Goal: Task Accomplishment & Management: Complete application form

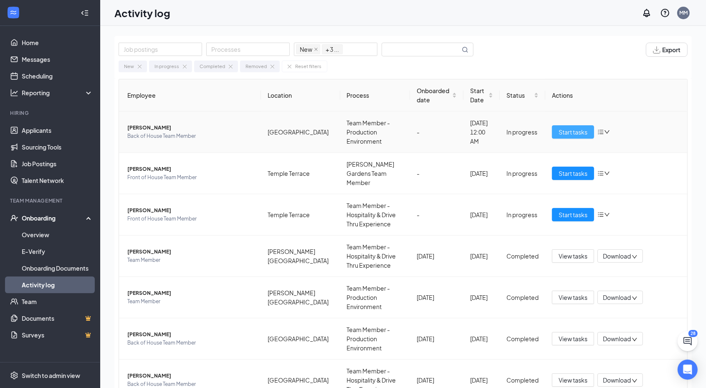
click at [565, 125] on button "Start tasks" at bounding box center [573, 131] width 42 height 13
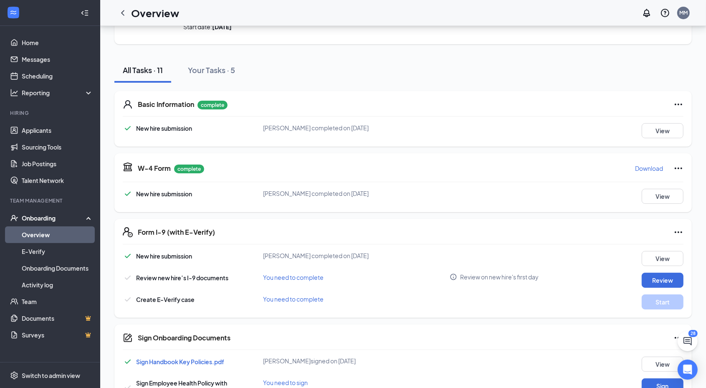
scroll to position [69, 0]
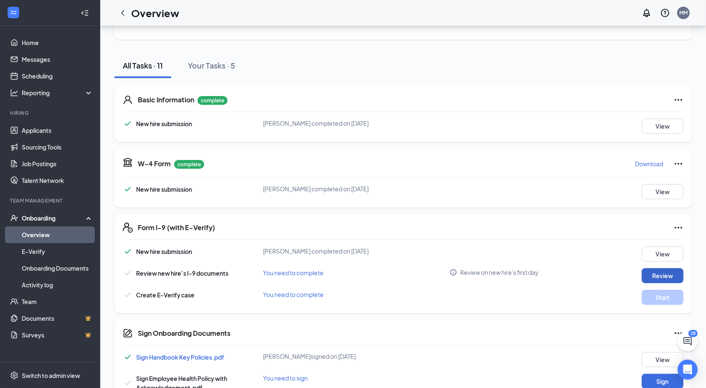
click at [647, 269] on button "Review" at bounding box center [662, 275] width 42 height 15
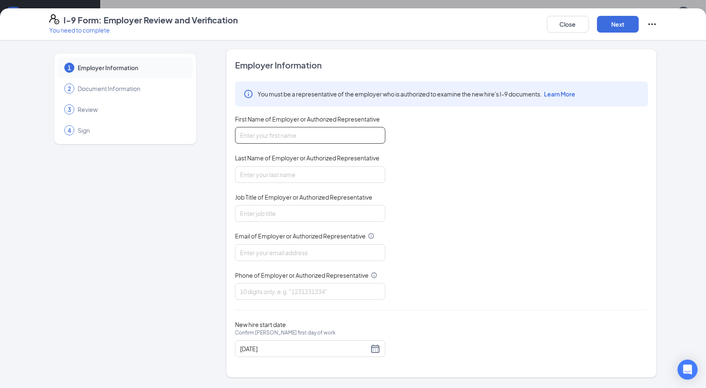
click at [299, 133] on input "First Name of Employer or Authorized Representative" at bounding box center [310, 135] width 150 height 17
type input "[PERSON_NAME]"
type input "[EMAIL_ADDRESS][DOMAIN_NAME]"
type input "8139510410"
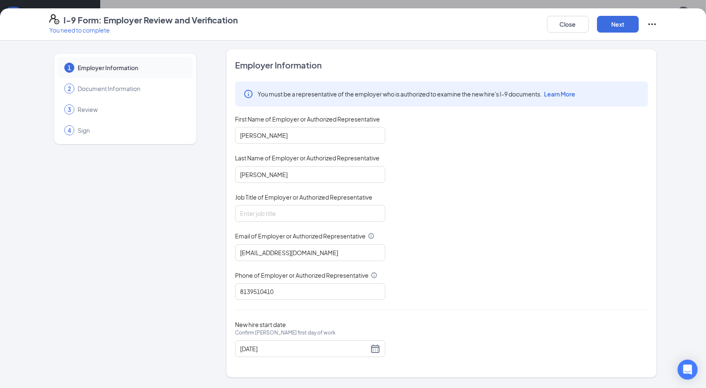
click at [269, 221] on div "You must be a representative of the employer who is authorized to examine the n…" at bounding box center [441, 190] width 413 height 218
click at [269, 215] on input "Job Title of Employer or Authorized Representative" at bounding box center [310, 213] width 150 height 17
type input "Executive Director of HR"
click at [279, 246] on input "[EMAIL_ADDRESS][DOMAIN_NAME]" at bounding box center [310, 252] width 150 height 17
type input "[DOMAIN_NAME][EMAIL_ADDRESS][DOMAIN_NAME]"
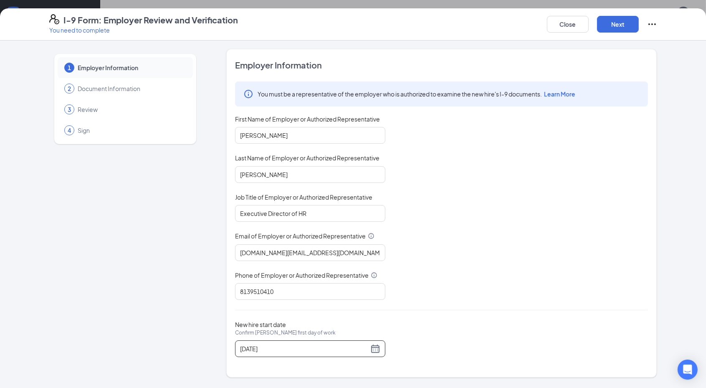
click at [409, 335] on div "New hire start date Confirm [PERSON_NAME] first day of work [DATE]" at bounding box center [441, 339] width 413 height 36
click at [375, 348] on div "[DATE]" at bounding box center [310, 348] width 140 height 10
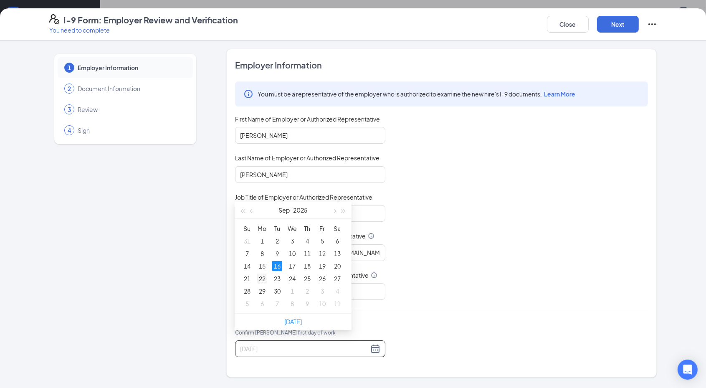
type input "[DATE]"
click at [262, 276] on div "22" at bounding box center [262, 278] width 10 height 10
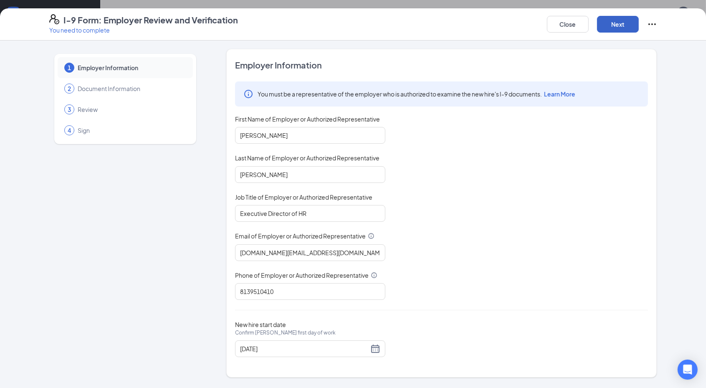
click at [618, 24] on button "Next" at bounding box center [618, 24] width 42 height 17
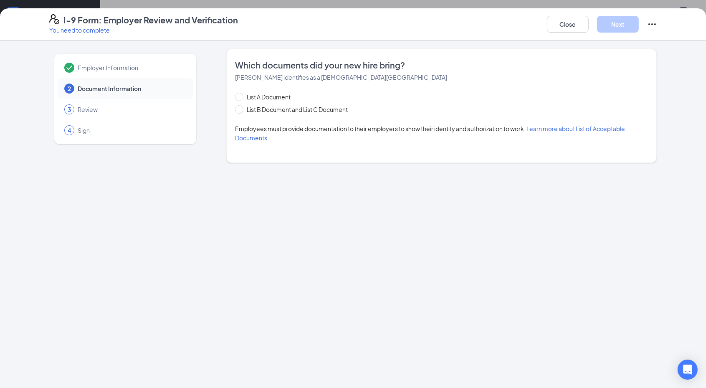
click at [242, 104] on div "List A Document List B Document and List C Document" at bounding box center [299, 103] width 129 height 22
click at [246, 111] on span "List B Document and List C Document" at bounding box center [297, 109] width 108 height 9
click at [241, 111] on input "List B Document and List C Document" at bounding box center [238, 108] width 6 height 6
radio input "true"
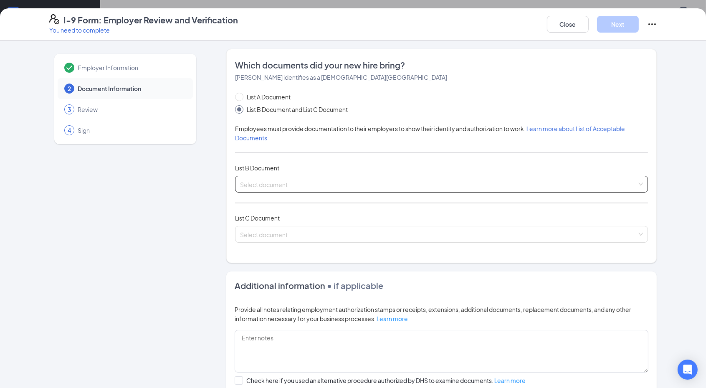
click at [294, 182] on input "search" at bounding box center [438, 182] width 397 height 13
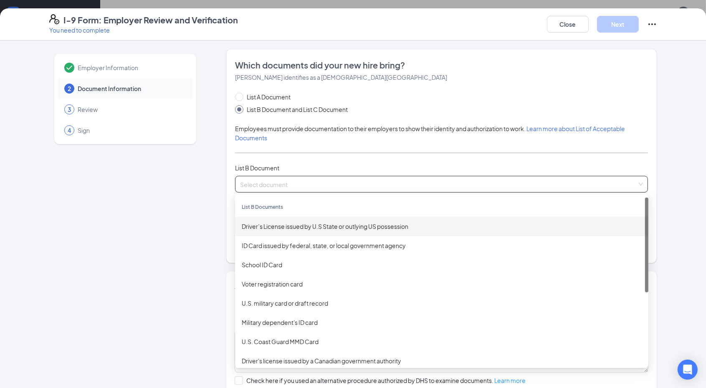
click at [282, 226] on div "Driver’s License issued by U.S State or outlying US possession" at bounding box center [442, 226] width 400 height 9
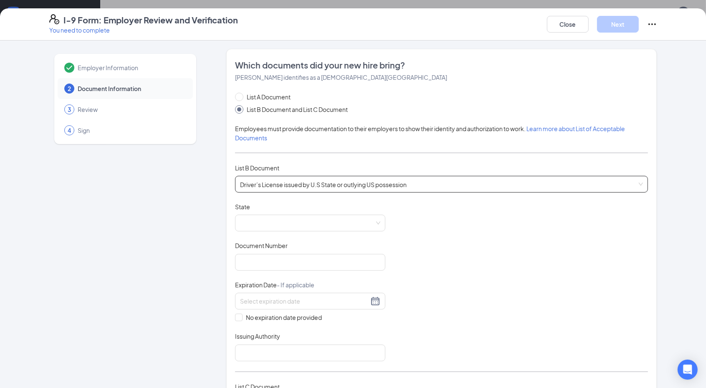
click at [280, 176] on span "Driver’s License issued by U.S State or outlying US possession" at bounding box center [441, 184] width 403 height 16
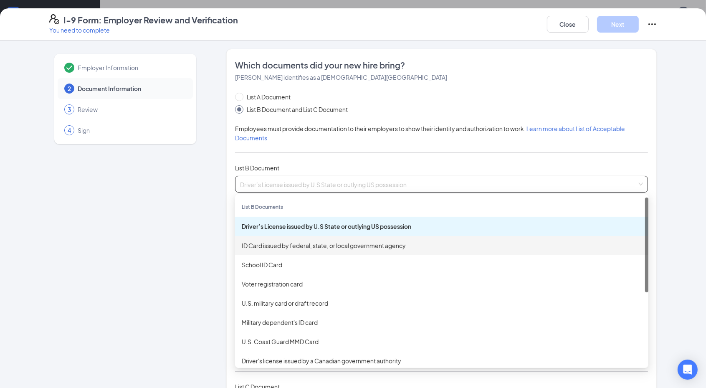
click at [272, 238] on div "ID Card issued by federal, state, or local government agency" at bounding box center [441, 245] width 413 height 19
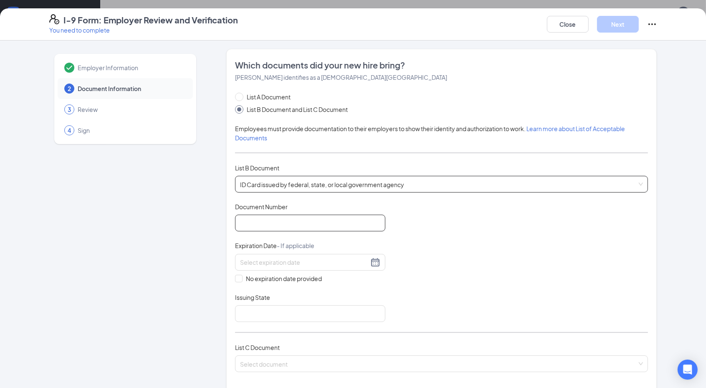
click at [265, 223] on input "Document Number" at bounding box center [310, 223] width 150 height 17
type input "S237-408-21-400-0"
click at [369, 261] on div at bounding box center [310, 262] width 140 height 10
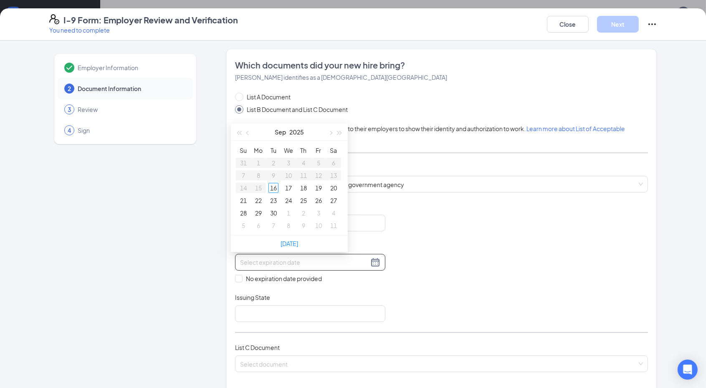
click at [300, 262] on input at bounding box center [304, 261] width 129 height 9
click at [388, 210] on div "Document Title ID Card issued by federal, state, or local government agency Doc…" at bounding box center [441, 261] width 413 height 119
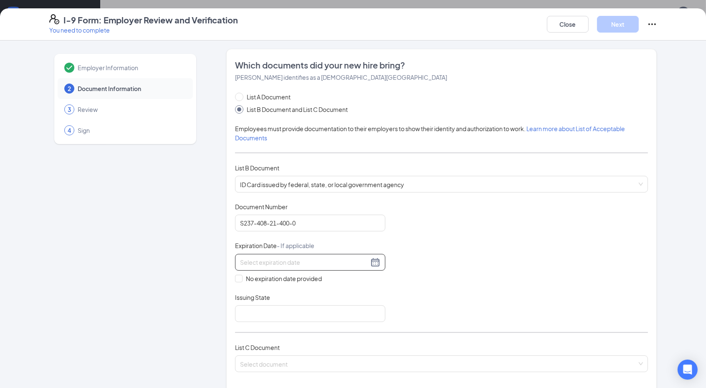
click at [266, 261] on input at bounding box center [304, 261] width 129 height 9
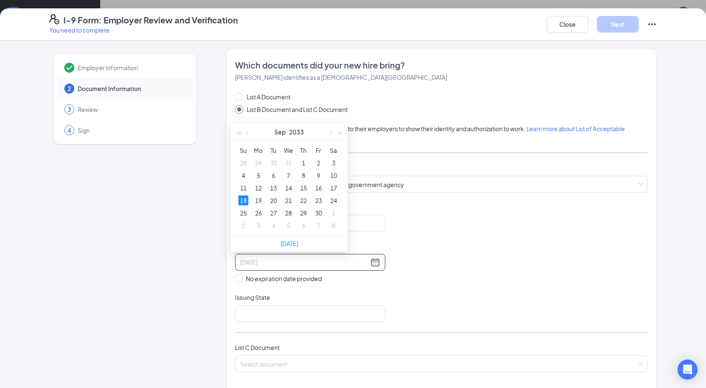
click at [241, 198] on div "18" at bounding box center [243, 200] width 10 height 10
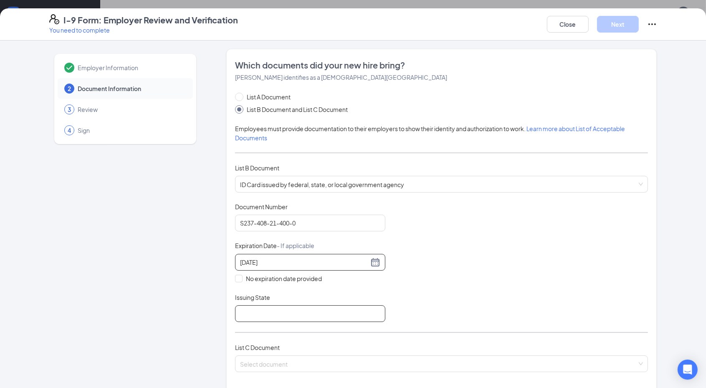
type input "[DATE]"
click at [241, 309] on input "Issuing State" at bounding box center [310, 313] width 150 height 17
type input "[US_STATE]"
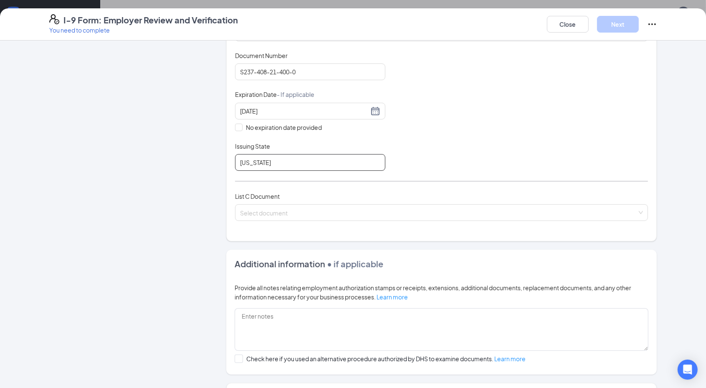
scroll to position [151, 0]
click at [256, 208] on input "search" at bounding box center [438, 210] width 397 height 13
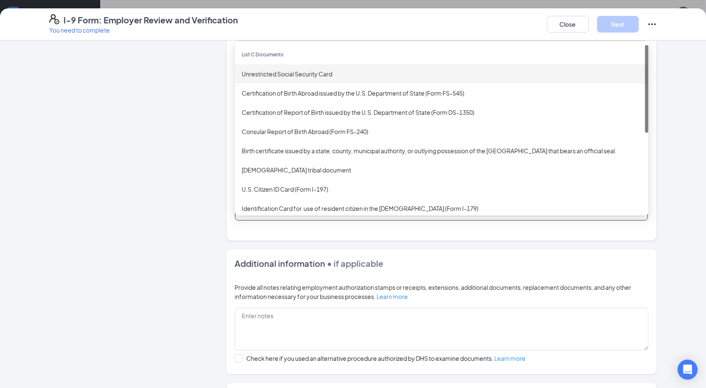
click at [282, 72] on div "Unrestricted Social Security Card" at bounding box center [442, 73] width 400 height 9
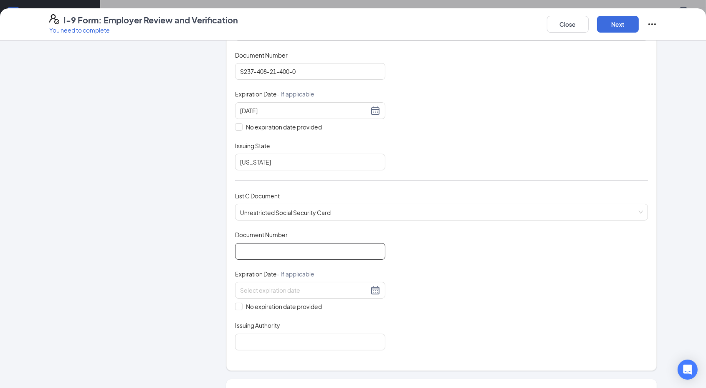
click at [269, 244] on input "Document Number" at bounding box center [310, 251] width 150 height 17
type input "591716660"
click at [257, 305] on span "No expiration date provided" at bounding box center [283, 306] width 83 height 9
click at [241, 305] on input "No expiration date provided" at bounding box center [238, 306] width 6 height 6
checkbox input "true"
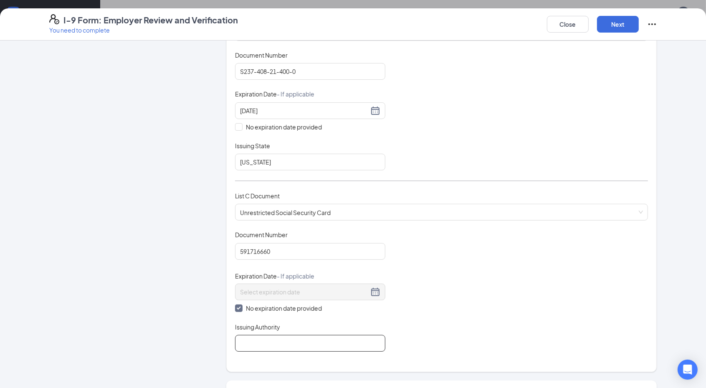
click at [250, 343] on input "Issuing Authority" at bounding box center [310, 343] width 150 height 17
type input "Social Security Administration"
click at [500, 273] on div "Document Title Unrestricted Social Security Card Document Number 591716660 Expi…" at bounding box center [441, 290] width 413 height 121
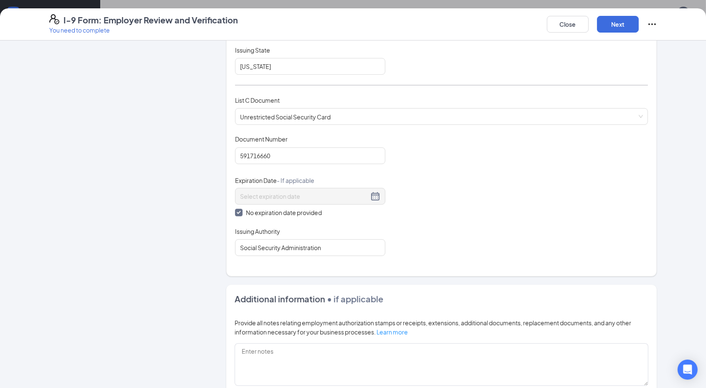
scroll to position [354, 0]
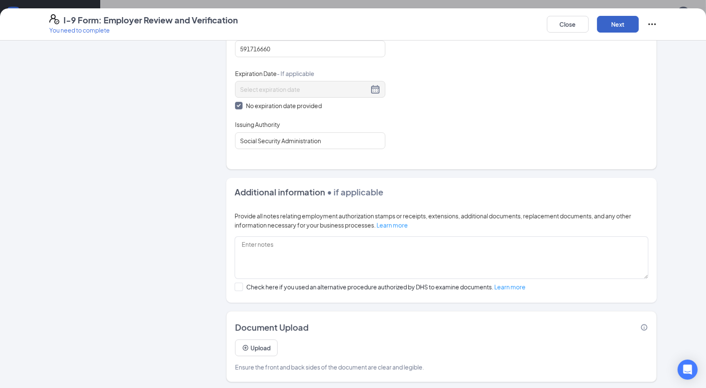
click at [615, 28] on button "Next" at bounding box center [618, 24] width 42 height 17
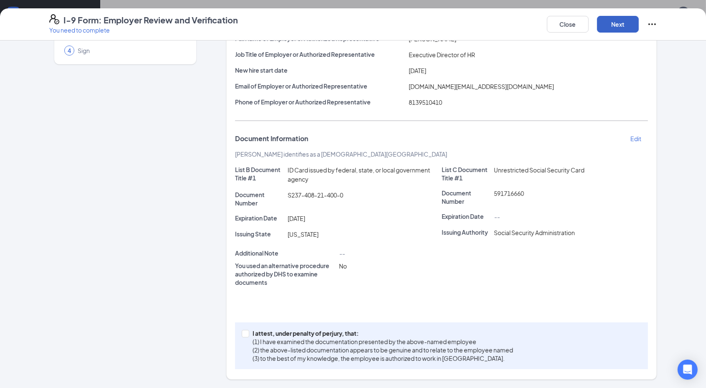
scroll to position [79, 0]
click at [326, 347] on p "(2) the above-listed documentation appears to be genuine and to relate to the e…" at bounding box center [382, 350] width 260 height 8
click at [247, 336] on input "I attest, under penalty of [PERSON_NAME], that: (1) I have examined the documen…" at bounding box center [245, 334] width 6 height 6
checkbox input "true"
click at [618, 34] on div "I-9 Form: Employer Review and Verification You need to complete Close Next" at bounding box center [353, 24] width 706 height 32
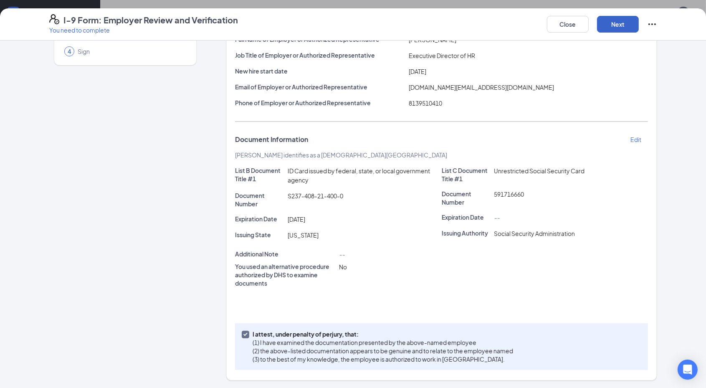
click at [614, 19] on button "Next" at bounding box center [618, 24] width 42 height 17
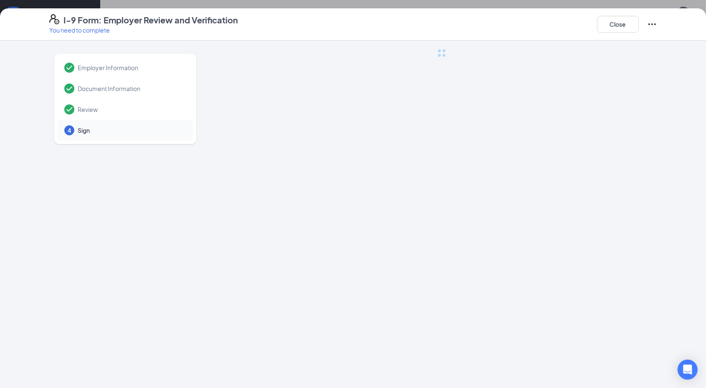
scroll to position [0, 0]
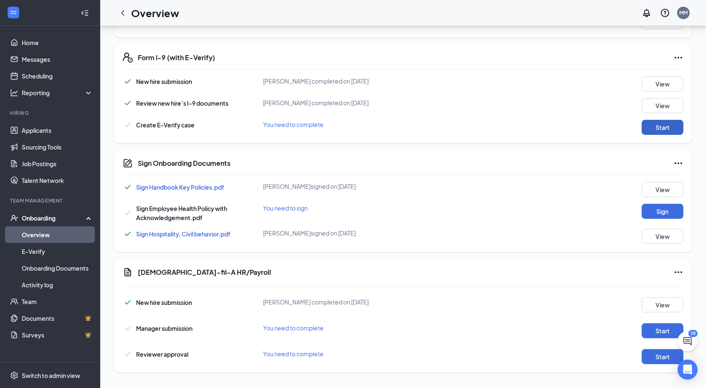
click at [671, 123] on button "Start" at bounding box center [662, 127] width 42 height 15
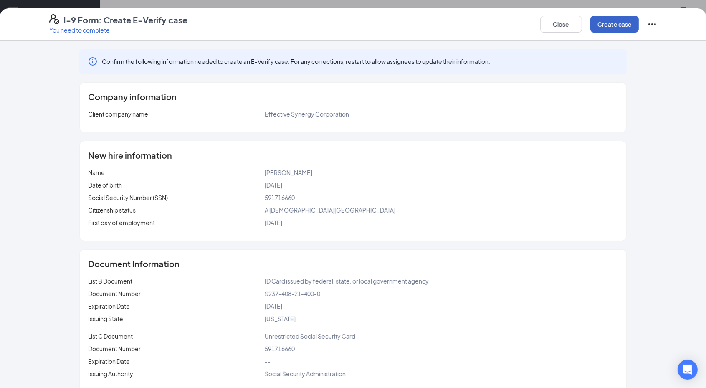
click at [620, 23] on button "Create case" at bounding box center [614, 24] width 48 height 17
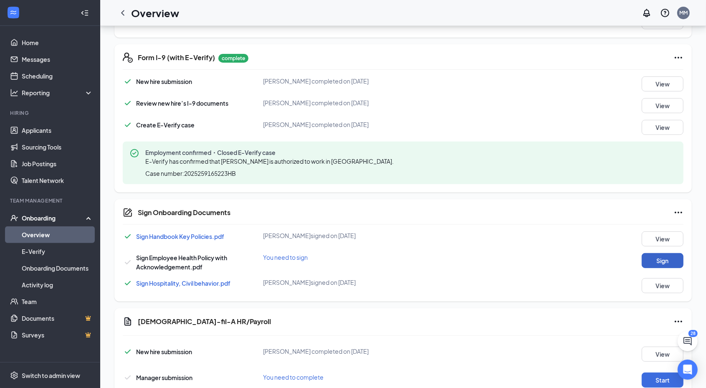
click at [656, 262] on button "Sign" at bounding box center [662, 260] width 42 height 15
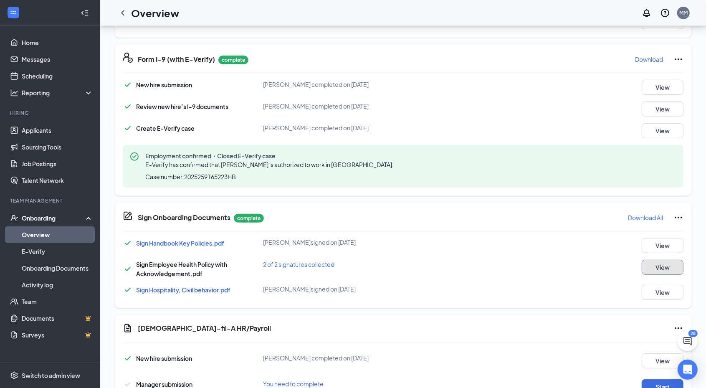
scroll to position [295, 0]
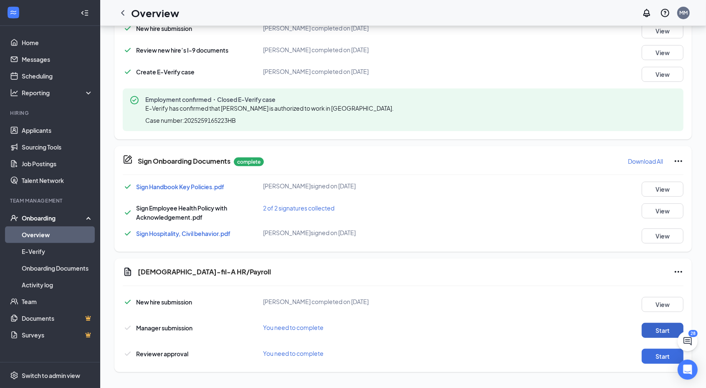
click at [653, 324] on button "Start" at bounding box center [662, 330] width 42 height 15
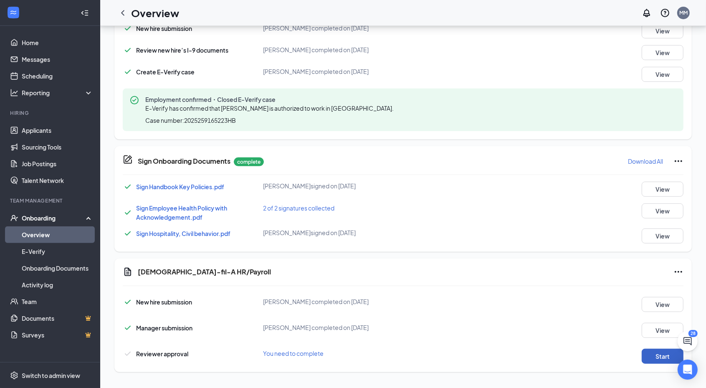
click at [654, 354] on button "Start" at bounding box center [662, 355] width 42 height 15
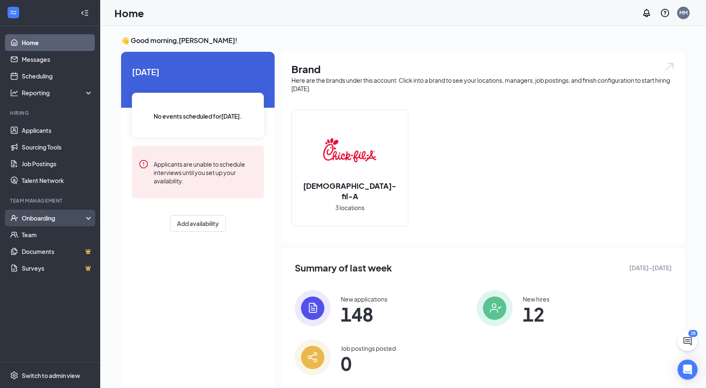
click at [38, 221] on div "Onboarding" at bounding box center [54, 218] width 64 height 8
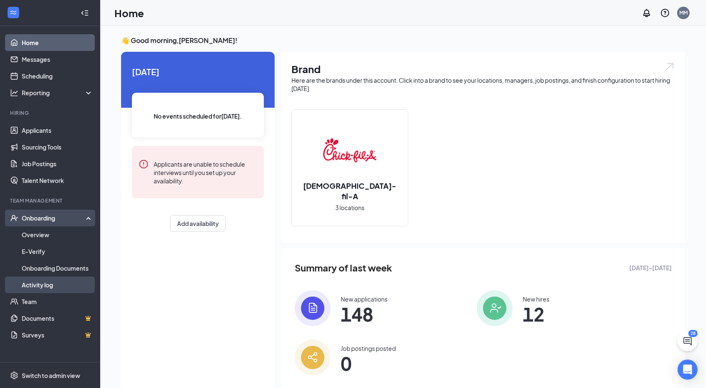
click at [32, 284] on link "Activity log" at bounding box center [57, 284] width 71 height 17
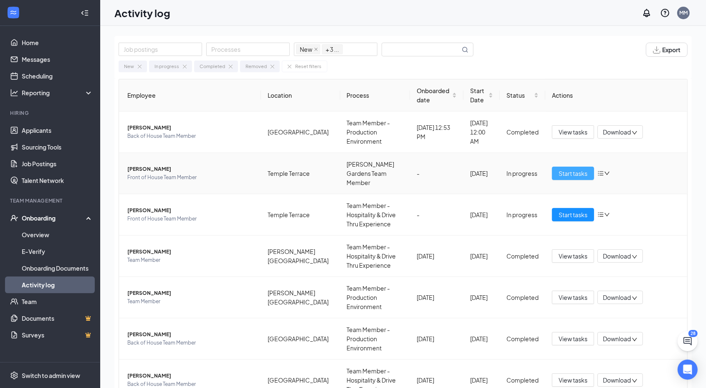
click at [569, 169] on span "Start tasks" at bounding box center [572, 173] width 29 height 9
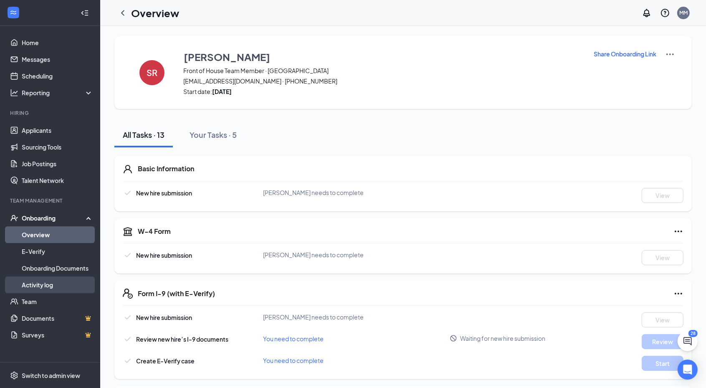
click at [44, 285] on link "Activity log" at bounding box center [57, 284] width 71 height 17
